Goal: Navigation & Orientation: Find specific page/section

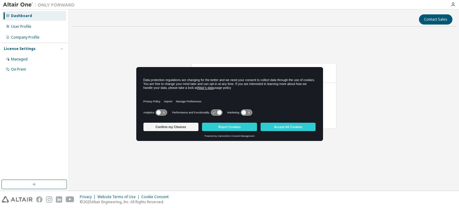
click at [179, 125] on button "Confirm my Choices" at bounding box center [170, 126] width 55 height 8
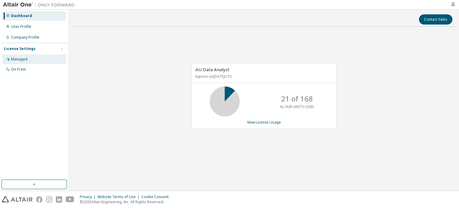
click at [23, 61] on div "Managed" at bounding box center [19, 59] width 16 height 5
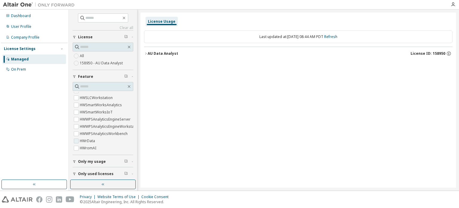
scroll to position [15, 0]
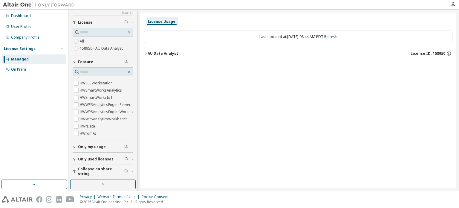
click at [84, 158] on span "Only used licenses" at bounding box center [96, 159] width 36 height 5
click at [17, 15] on div "Dashboard" at bounding box center [21, 15] width 20 height 5
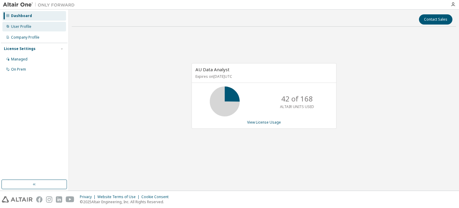
click at [18, 24] on div "User Profile" at bounding box center [34, 27] width 64 height 10
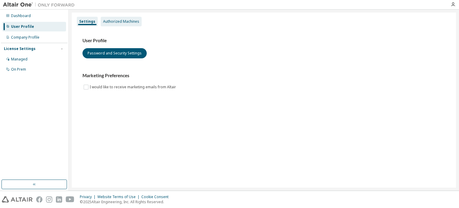
click at [114, 22] on div "Authorized Machines" at bounding box center [121, 21] width 36 height 5
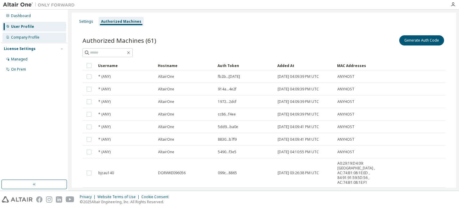
click at [33, 36] on div "Company Profile" at bounding box center [25, 37] width 28 height 5
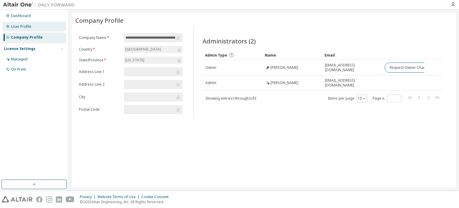
click at [25, 29] on div "User Profile" at bounding box center [21, 26] width 20 height 5
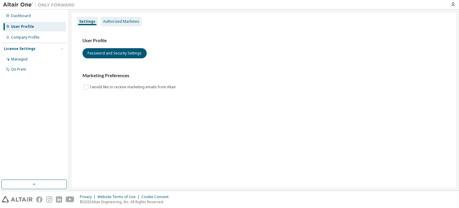
click at [125, 23] on div "Authorized Machines" at bounding box center [121, 21] width 36 height 5
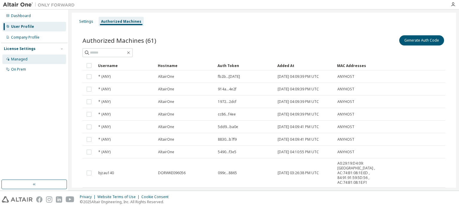
click at [17, 61] on div "Managed" at bounding box center [19, 59] width 16 height 5
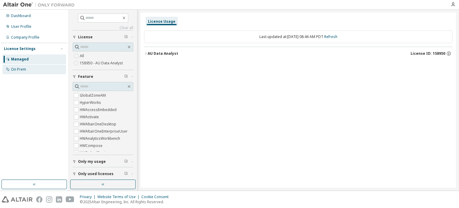
click at [18, 73] on div "On Prem" at bounding box center [34, 70] width 64 height 10
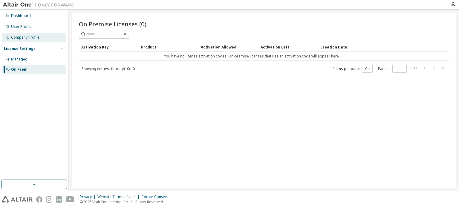
click at [20, 34] on div "Company Profile" at bounding box center [34, 38] width 64 height 10
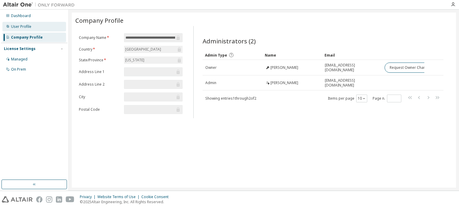
click at [20, 27] on div "User Profile" at bounding box center [21, 26] width 20 height 5
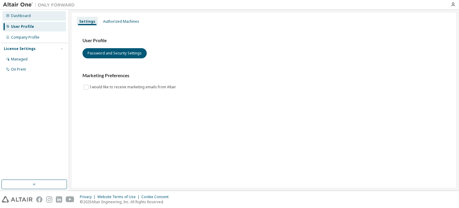
click at [20, 20] on div "Dashboard" at bounding box center [34, 16] width 64 height 10
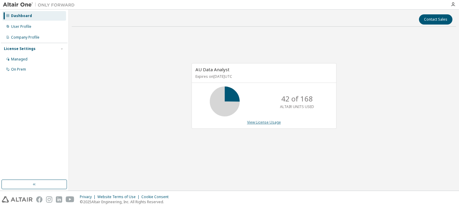
click at [256, 121] on link "View License Usage" at bounding box center [264, 122] width 34 height 5
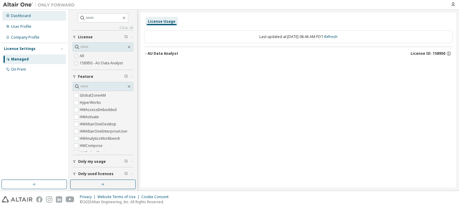
click at [26, 16] on div "Dashboard" at bounding box center [21, 15] width 20 height 5
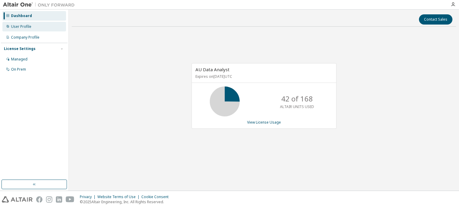
click at [21, 27] on div "User Profile" at bounding box center [21, 26] width 20 height 5
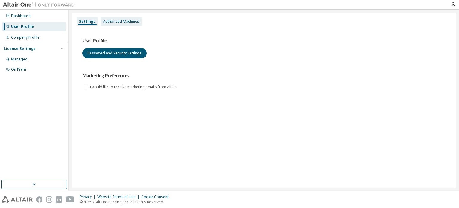
click at [108, 23] on div "Authorized Machines" at bounding box center [121, 21] width 36 height 5
